Goal: Understand process/instructions

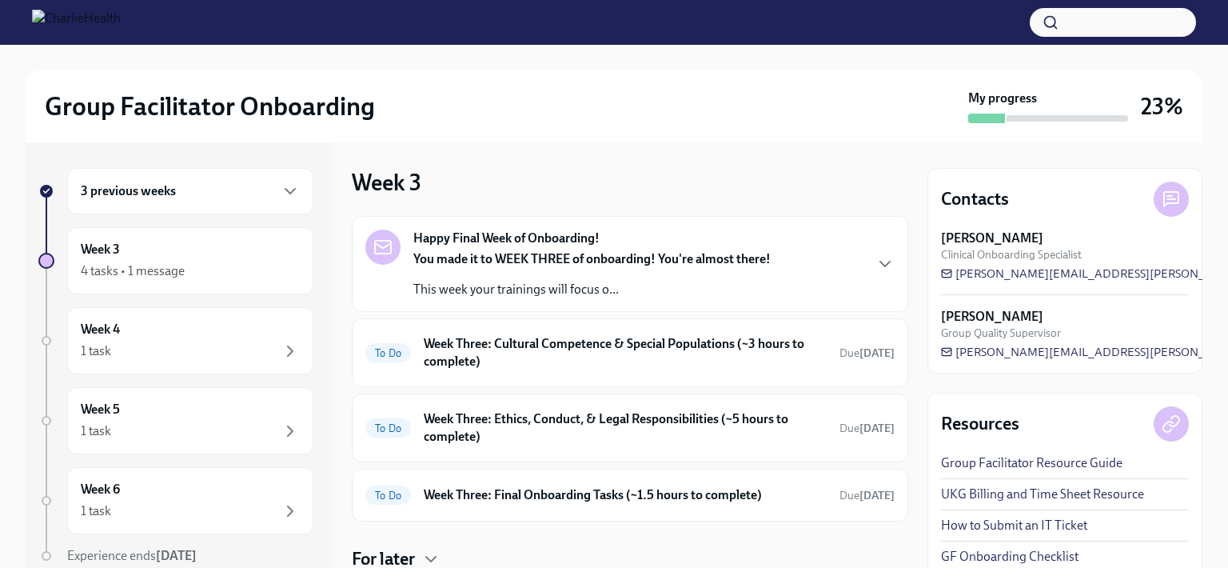
scroll to position [53, 0]
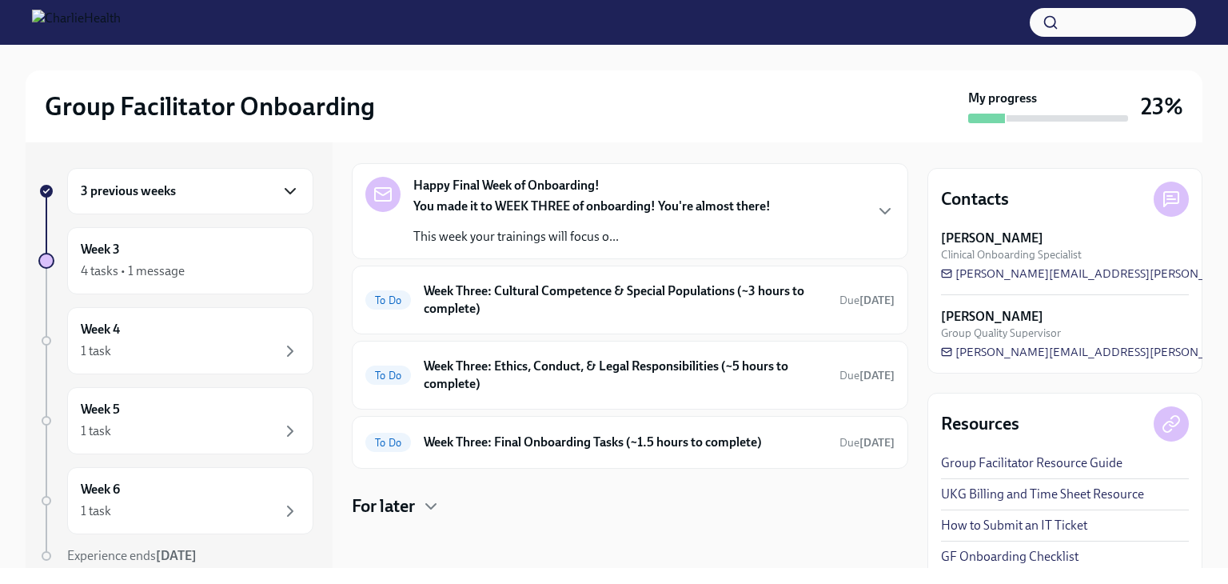
click at [281, 193] on icon "button" at bounding box center [290, 191] width 19 height 19
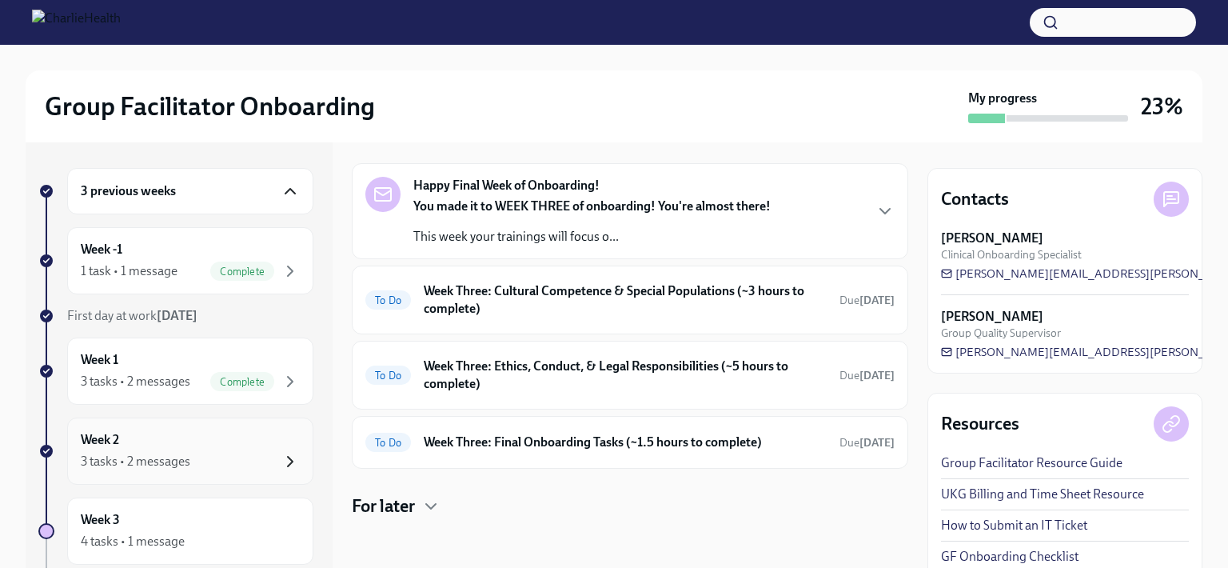
click at [281, 452] on icon "button" at bounding box center [290, 461] width 19 height 19
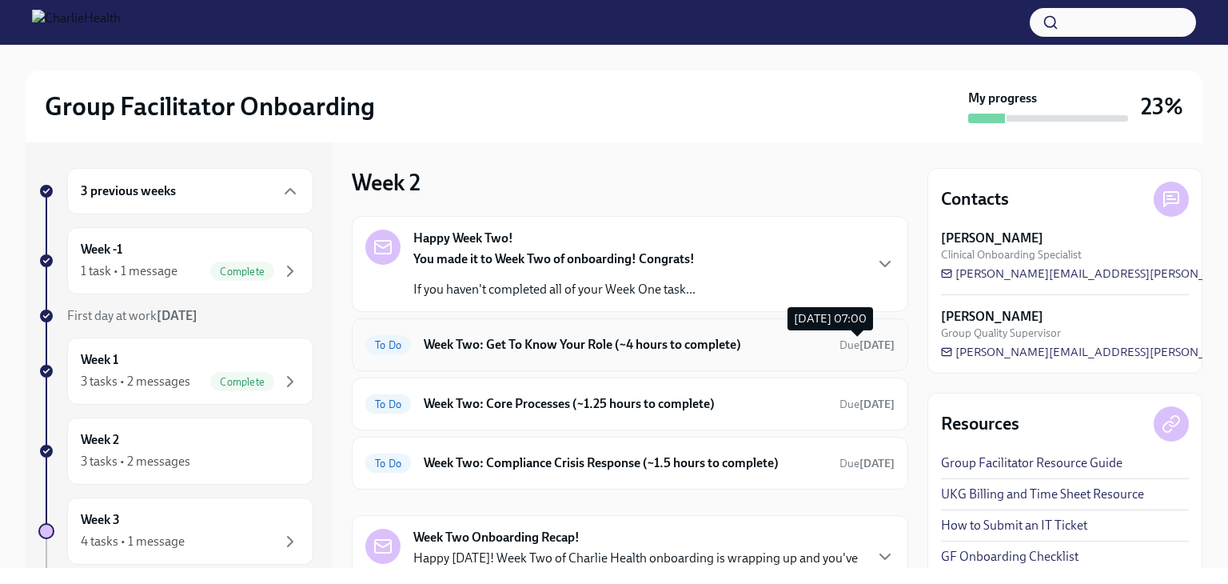
click at [860, 346] on strong "[DATE]" at bounding box center [877, 345] width 35 height 14
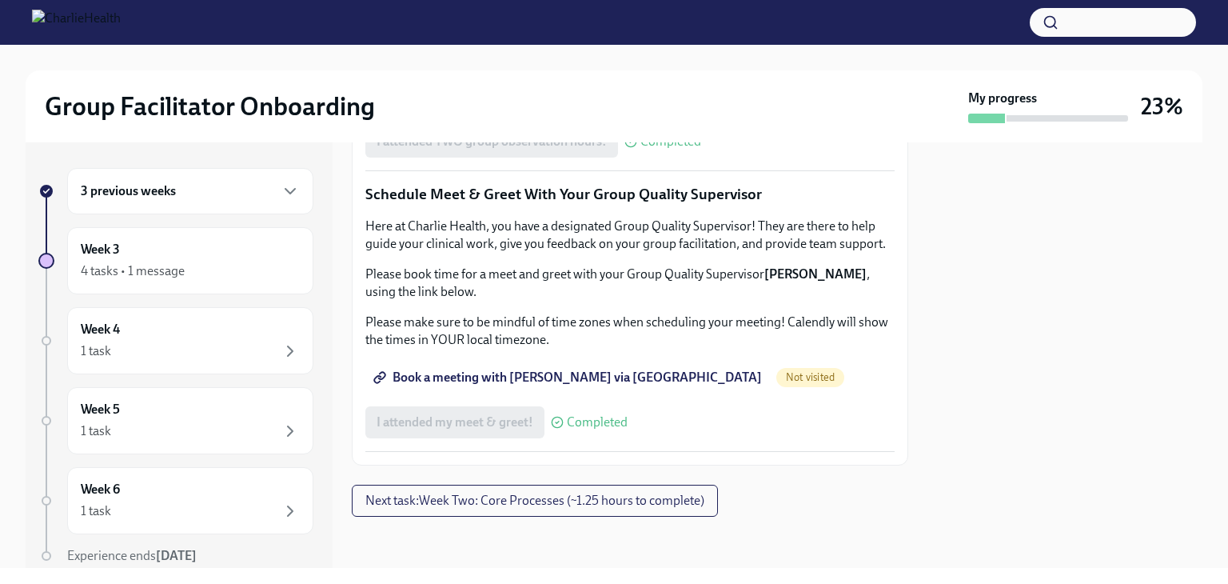
scroll to position [1599, 0]
click at [567, 510] on button "Next task : Week Two: Core Processes (~1.25 hours to complete)" at bounding box center [535, 501] width 366 height 32
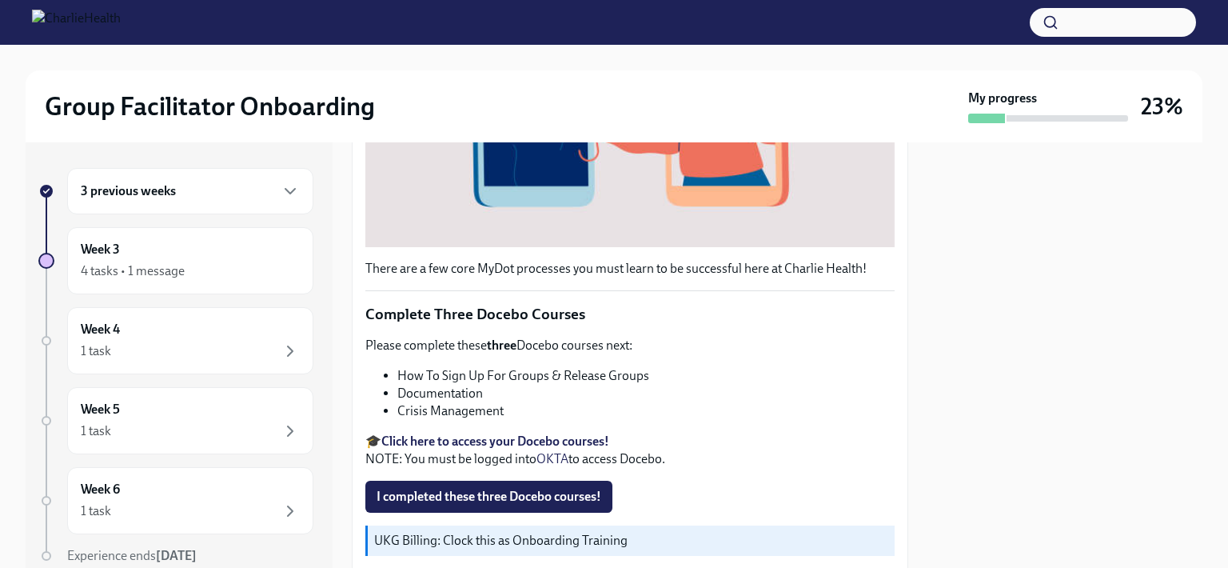
scroll to position [560, 0]
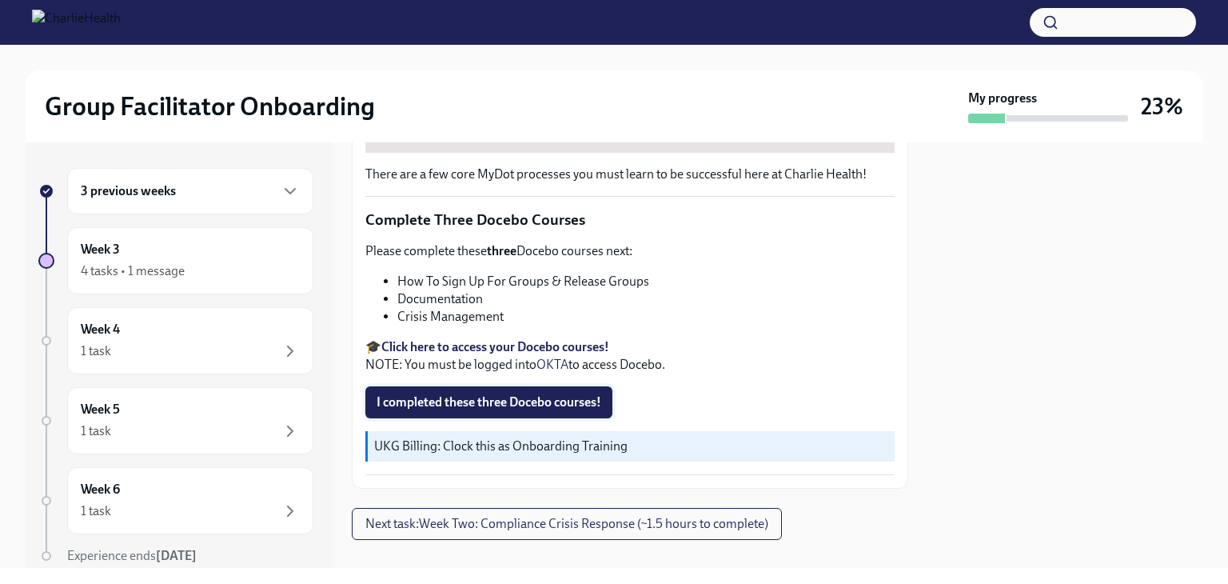
click at [464, 394] on span "I completed these three Docebo courses!" at bounding box center [489, 402] width 225 height 16
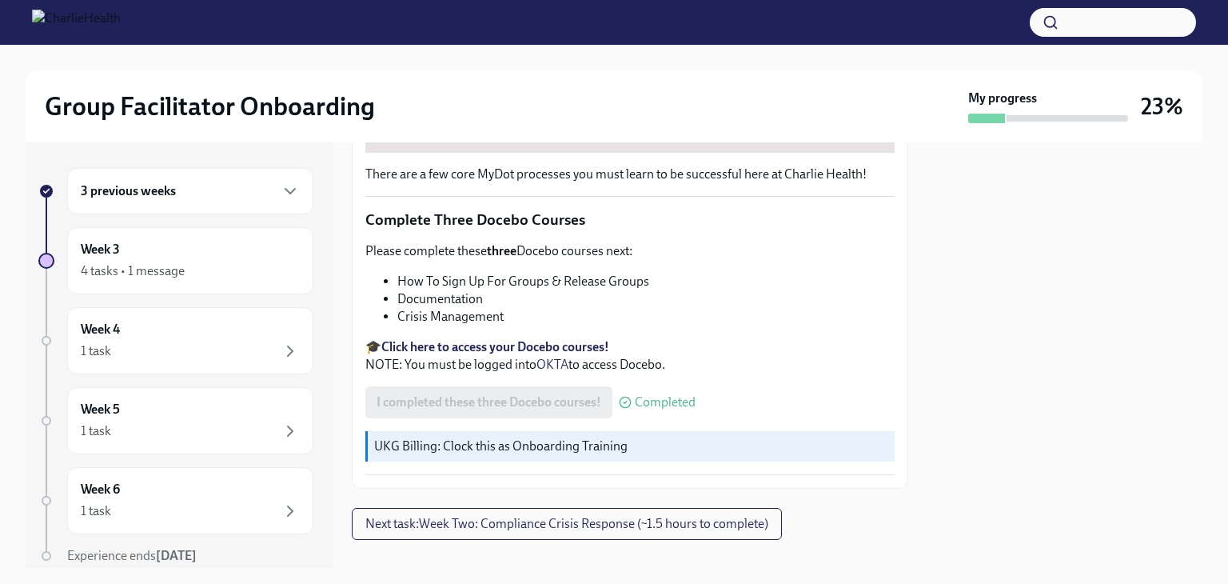
scroll to position [574, 0]
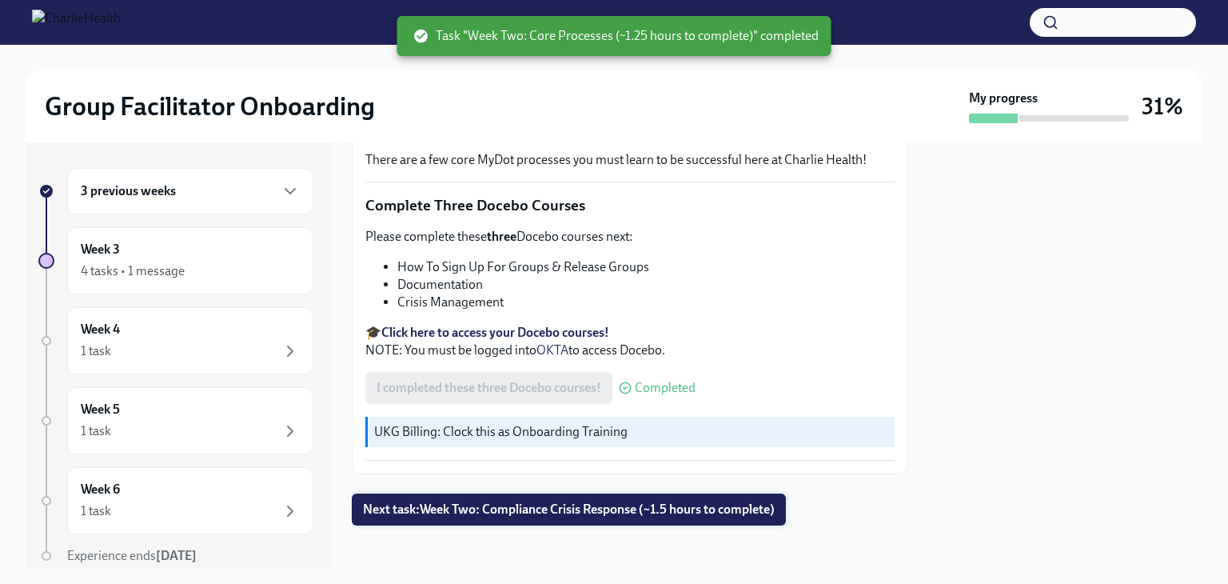
click at [630, 508] on span "Next task : Week Two: Compliance Crisis Response (~1.5 hours to complete)" at bounding box center [569, 509] width 412 height 16
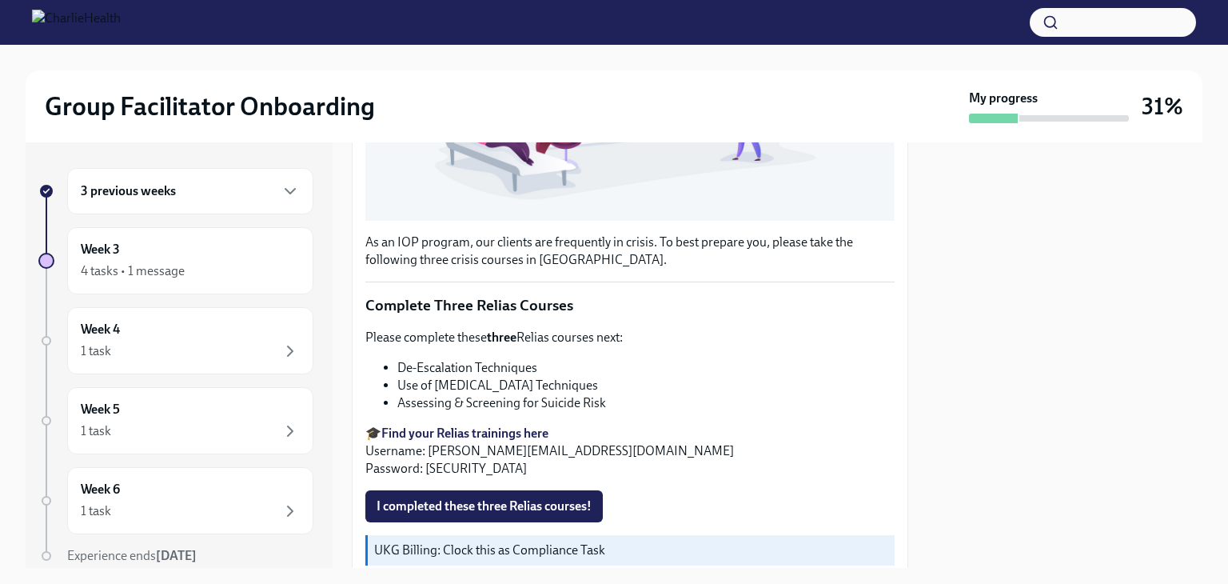
scroll to position [560, 0]
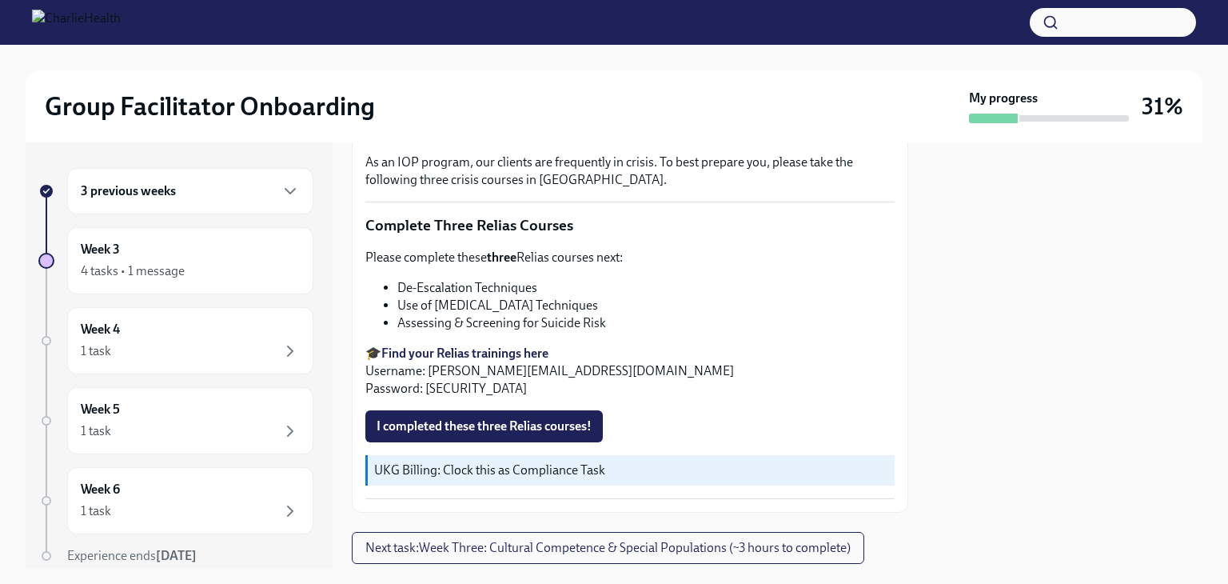
click at [457, 345] on strong "Find your Relias trainings here" at bounding box center [464, 352] width 167 height 15
